Goal: Task Accomplishment & Management: Complete application form

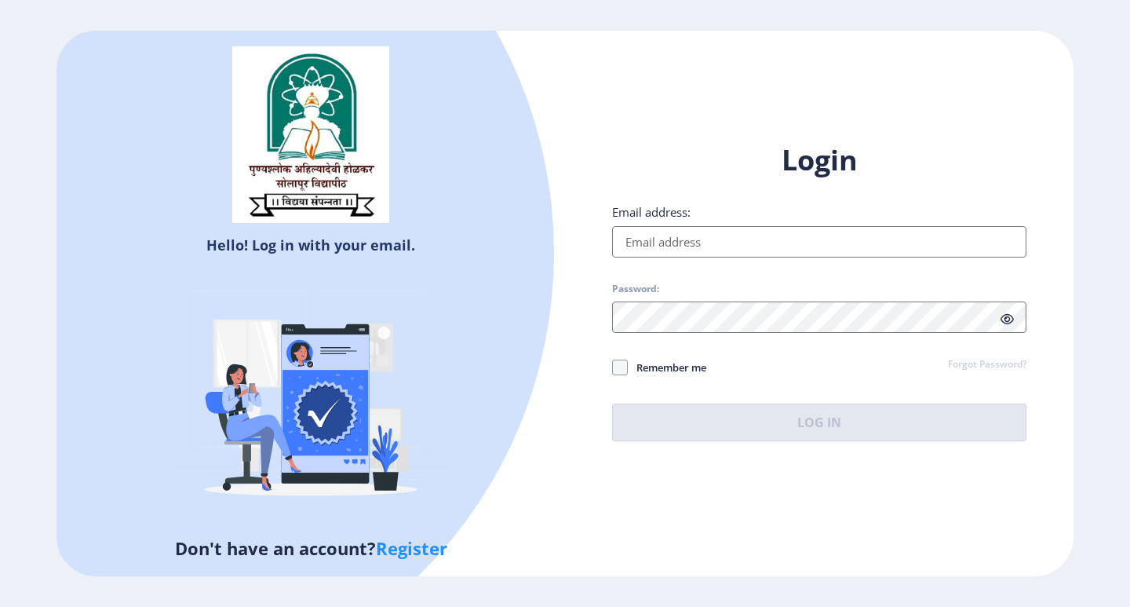
type input "[EMAIL_ADDRESS][DOMAIN_NAME]"
click at [841, 421] on button "Log In" at bounding box center [819, 422] width 414 height 38
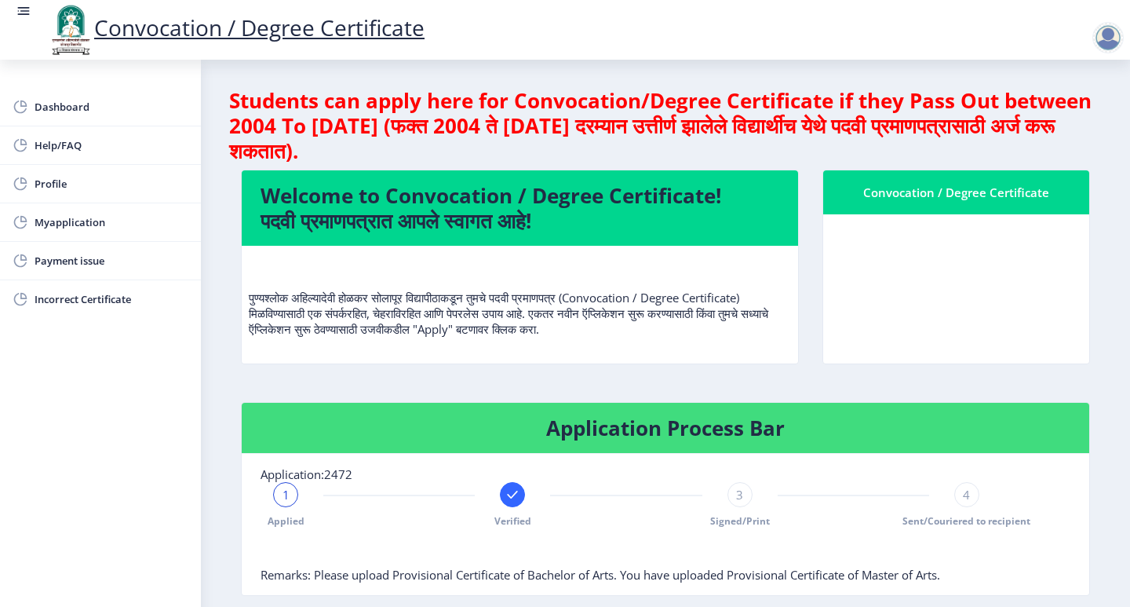
scroll to position [79, 0]
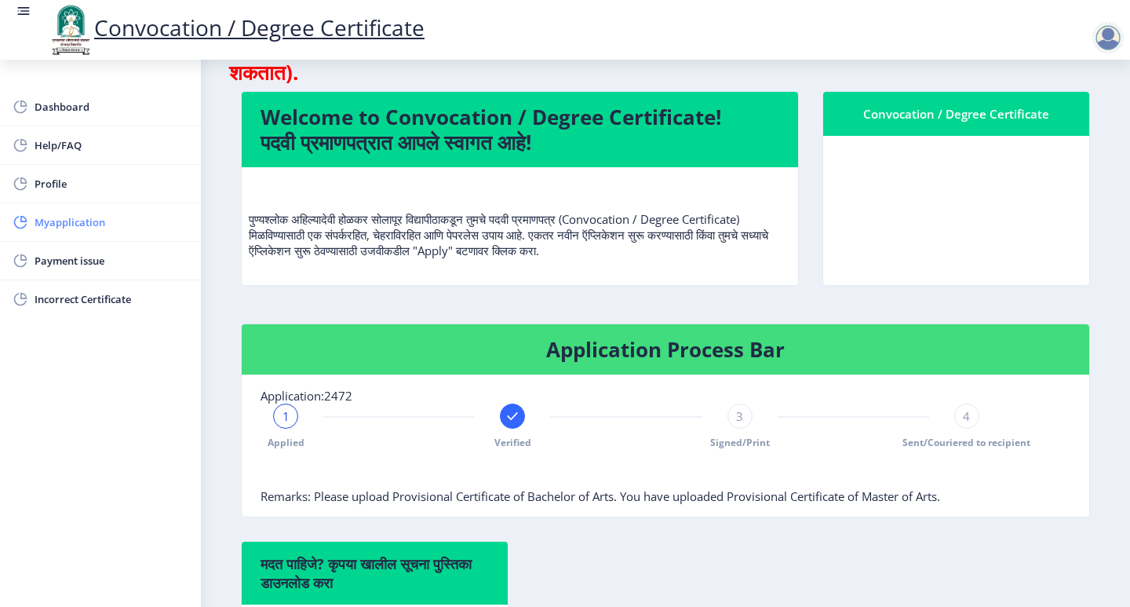
click at [131, 227] on span "Myapplication" at bounding box center [112, 222] width 154 height 19
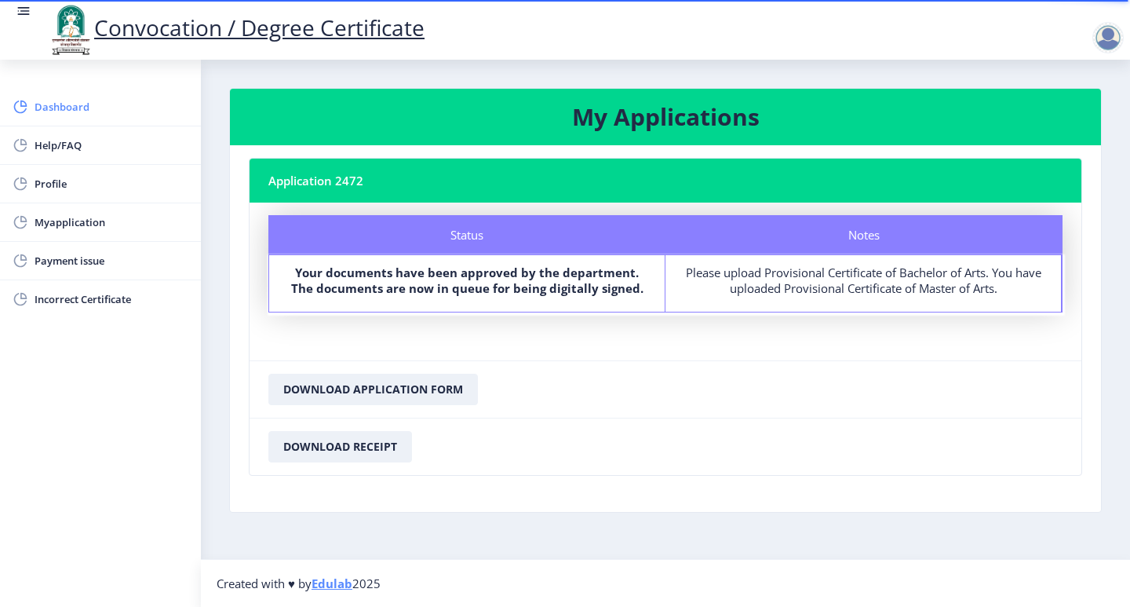
click at [66, 106] on span "Dashboard" at bounding box center [112, 106] width 154 height 19
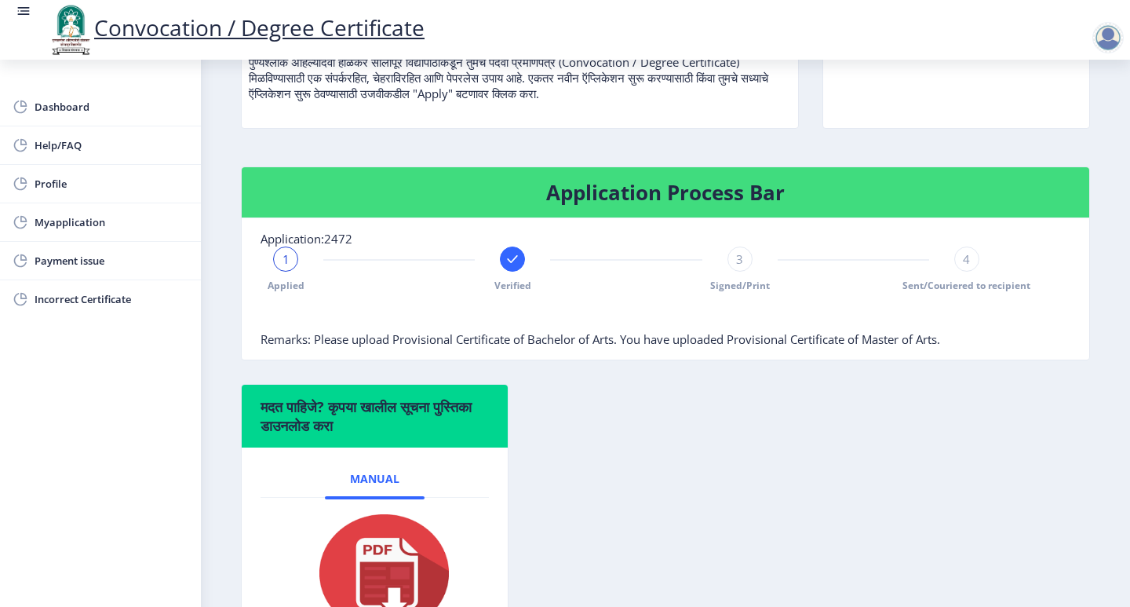
scroll to position [371, 0]
